Goal: Task Accomplishment & Management: Use online tool/utility

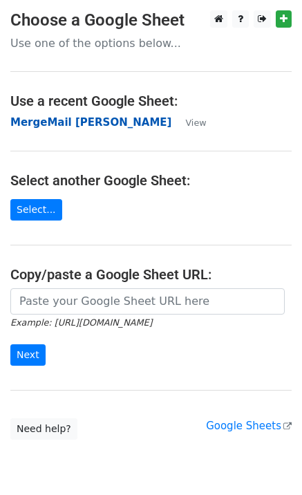
click at [33, 122] on strong "MergeMail [PERSON_NAME]" at bounding box center [90, 122] width 161 height 12
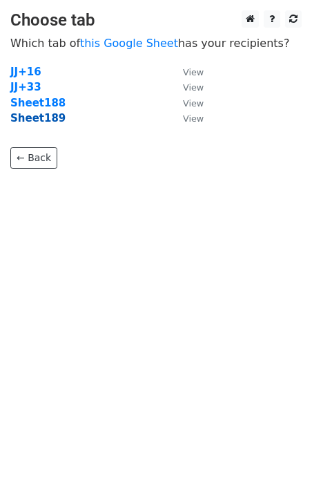
click at [45, 123] on strong "Sheet189" at bounding box center [37, 118] width 55 height 12
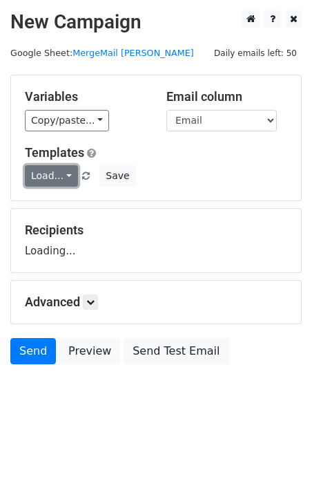
click at [57, 171] on link "Load..." at bounding box center [51, 175] width 53 height 21
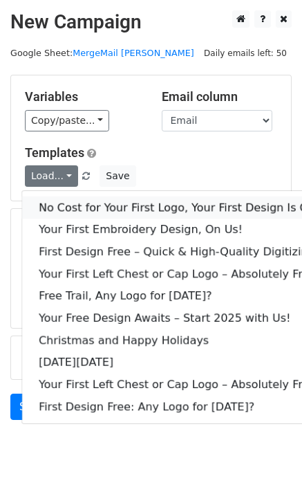
click at [82, 205] on link "No Cost for Your First Logo, Your First Design Is On Us!" at bounding box center [188, 207] width 332 height 22
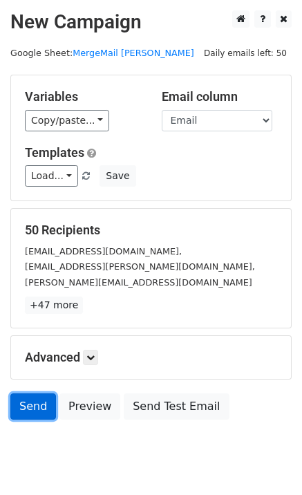
click at [31, 411] on link "Send" at bounding box center [33, 406] width 46 height 26
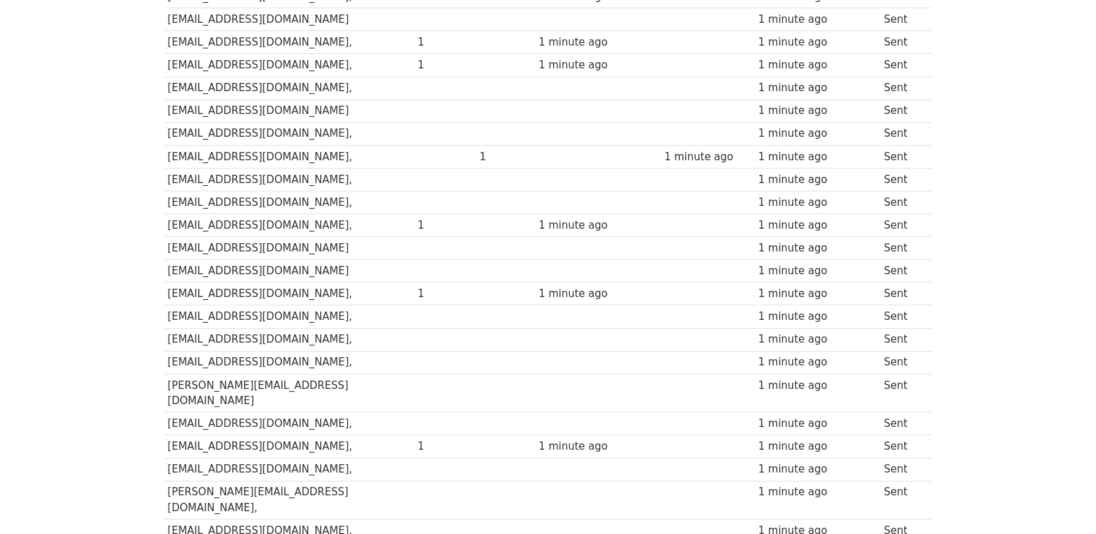
scroll to position [962, 0]
